Goal: Find specific page/section: Find specific page/section

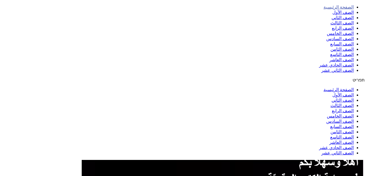
scroll to position [85, 0]
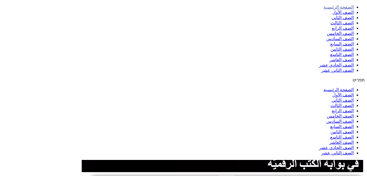
drag, startPoint x: 289, startPoint y: 102, endPoint x: 287, endPoint y: 89, distance: 13.2
